Goal: Entertainment & Leisure: Consume media (video, audio)

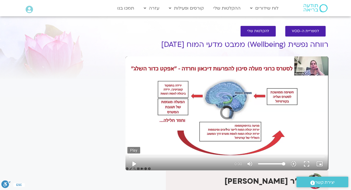
click at [135, 165] on button "play_arrow" at bounding box center [133, 164] width 13 height 13
click at [135, 164] on button "play_arrow" at bounding box center [133, 164] width 13 height 13
click at [135, 165] on button "pause" at bounding box center [133, 164] width 13 height 13
type input "175.945333"
click at [135, 165] on button "play_arrow" at bounding box center [133, 164] width 13 height 13
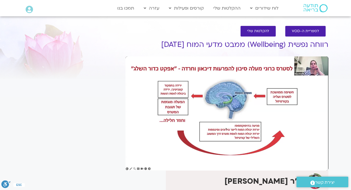
click at [41, 162] on div "It seems we can't find what you're looking for. It seems we can't find what you…" at bounding box center [71, 150] width 103 height 239
